Goal: Task Accomplishment & Management: Complete application form

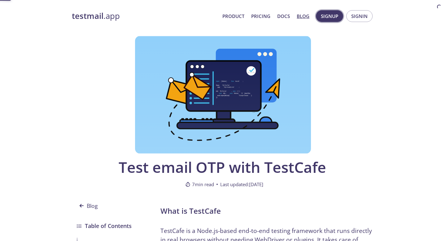
click at [330, 17] on span "Signup" at bounding box center [329, 16] width 17 height 8
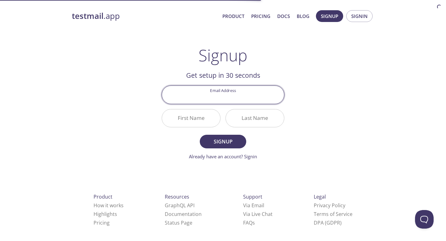
click at [242, 96] on input "Email Address" at bounding box center [223, 95] width 122 height 18
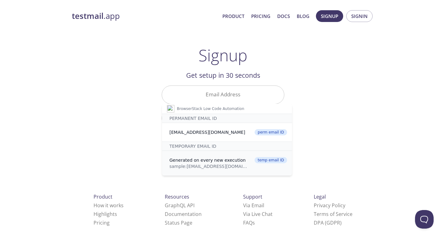
click at [209, 161] on div "Generated on every new execution" at bounding box center [209, 160] width 81 height 6
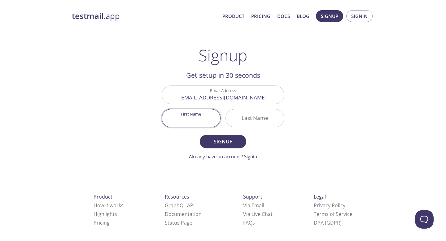
click at [196, 120] on input "First Name" at bounding box center [191, 118] width 58 height 18
type input "Bha"
click at [256, 117] on input "Last Name" at bounding box center [255, 118] width 58 height 18
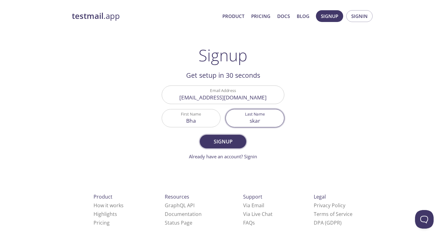
type input "skar"
click at [231, 140] on span "Signup" at bounding box center [222, 141] width 33 height 9
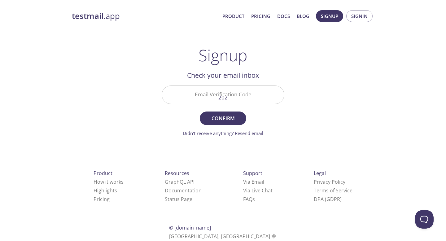
type input "2025"
